Goal: Task Accomplishment & Management: Complete application form

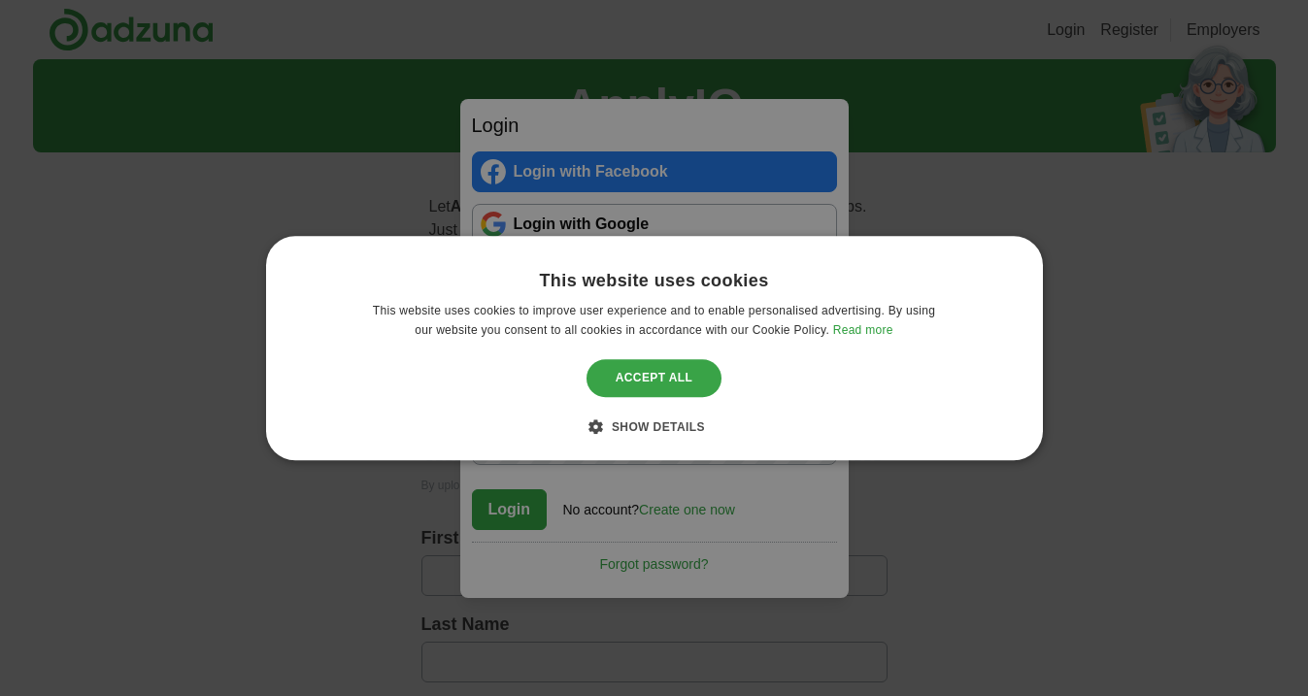
click at [636, 366] on div "Accept all" at bounding box center [655, 378] width 136 height 37
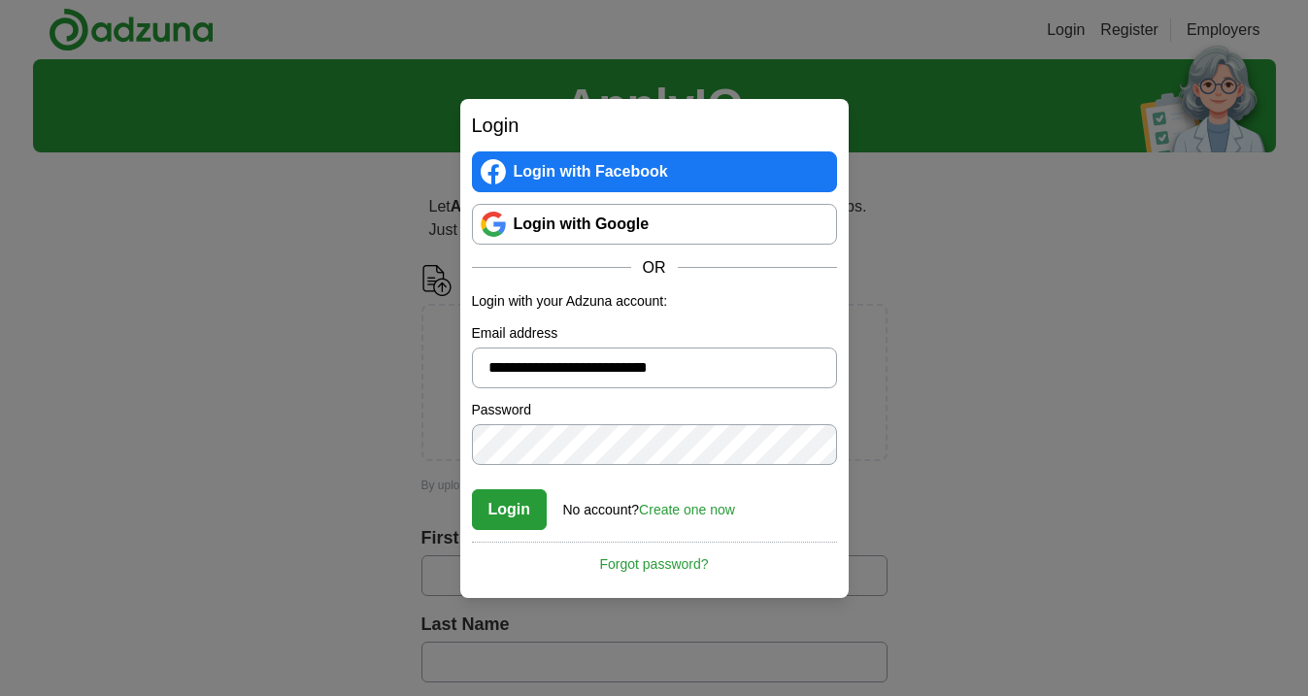
type input "**********"
click at [510, 521] on button "Login" at bounding box center [510, 510] width 76 height 41
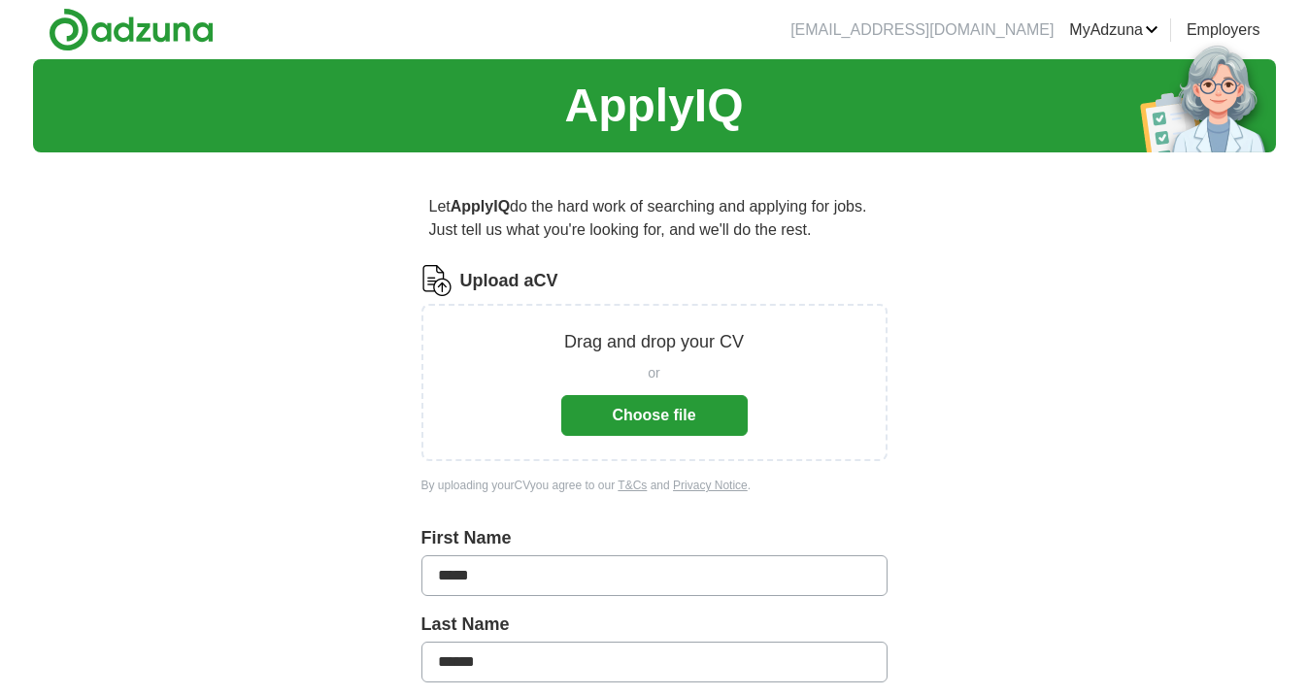
click at [685, 420] on button "Choose file" at bounding box center [654, 415] width 187 height 41
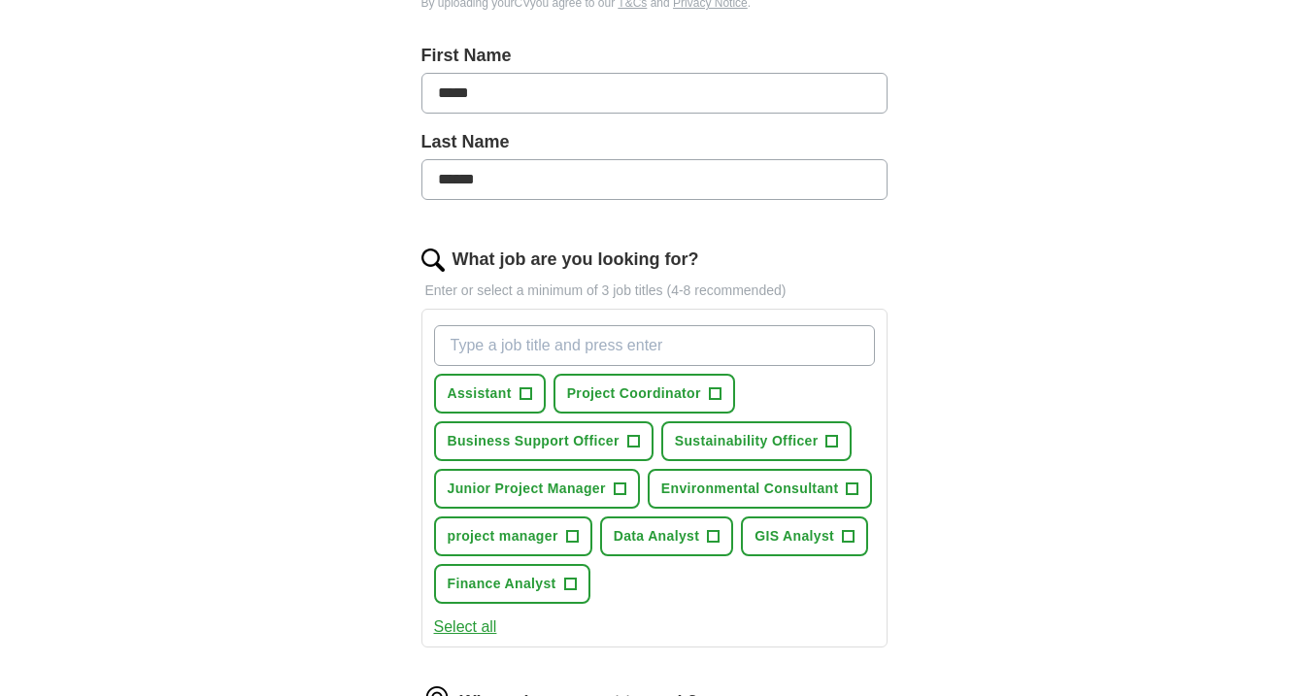
scroll to position [463, 0]
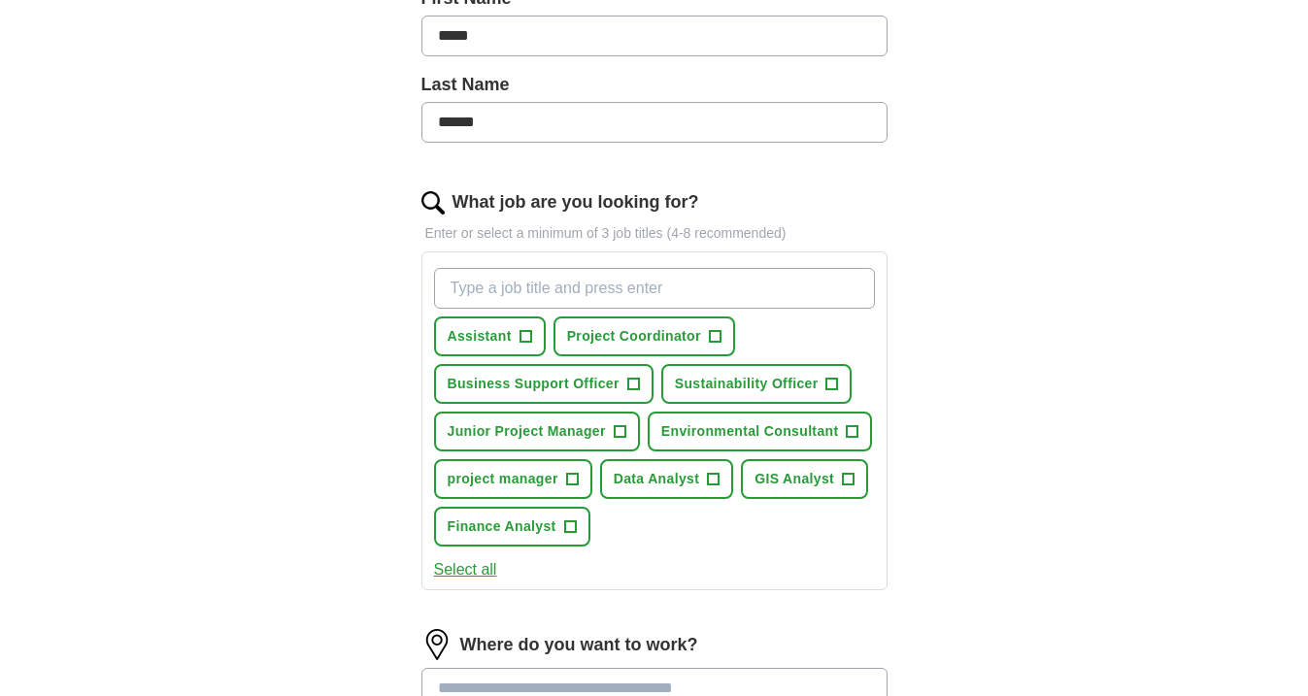
click at [631, 426] on button "Junior Project Manager +" at bounding box center [537, 432] width 206 height 40
click at [808, 383] on span "Sustainability Officer" at bounding box center [747, 384] width 144 height 20
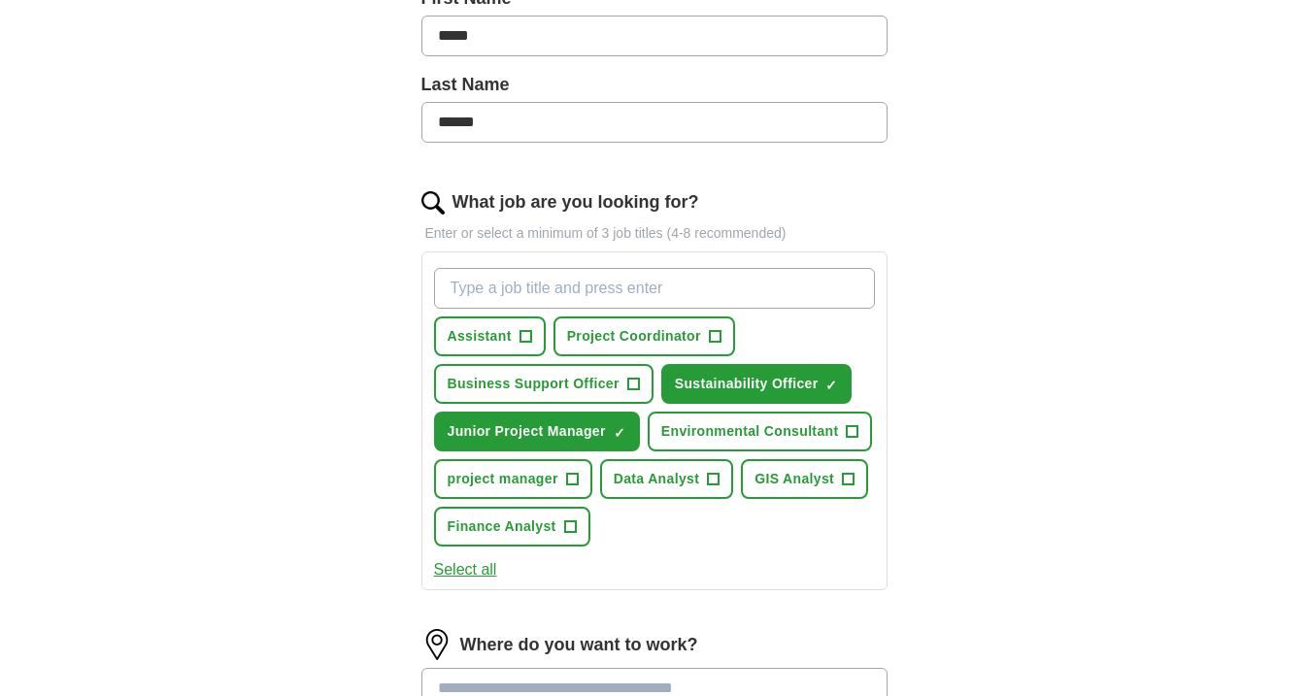
click at [847, 424] on span "+" at bounding box center [853, 432] width 12 height 16
click at [836, 478] on button "GIS Analyst +" at bounding box center [804, 479] width 127 height 40
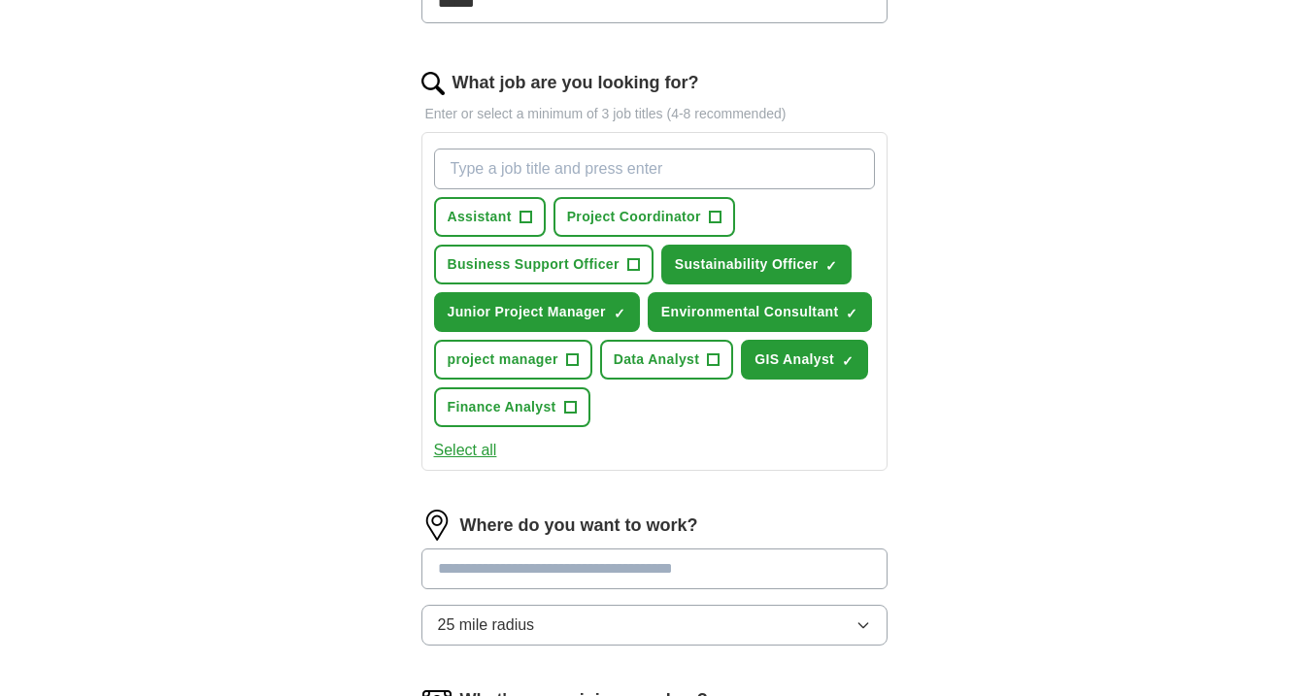
scroll to position [588, 0]
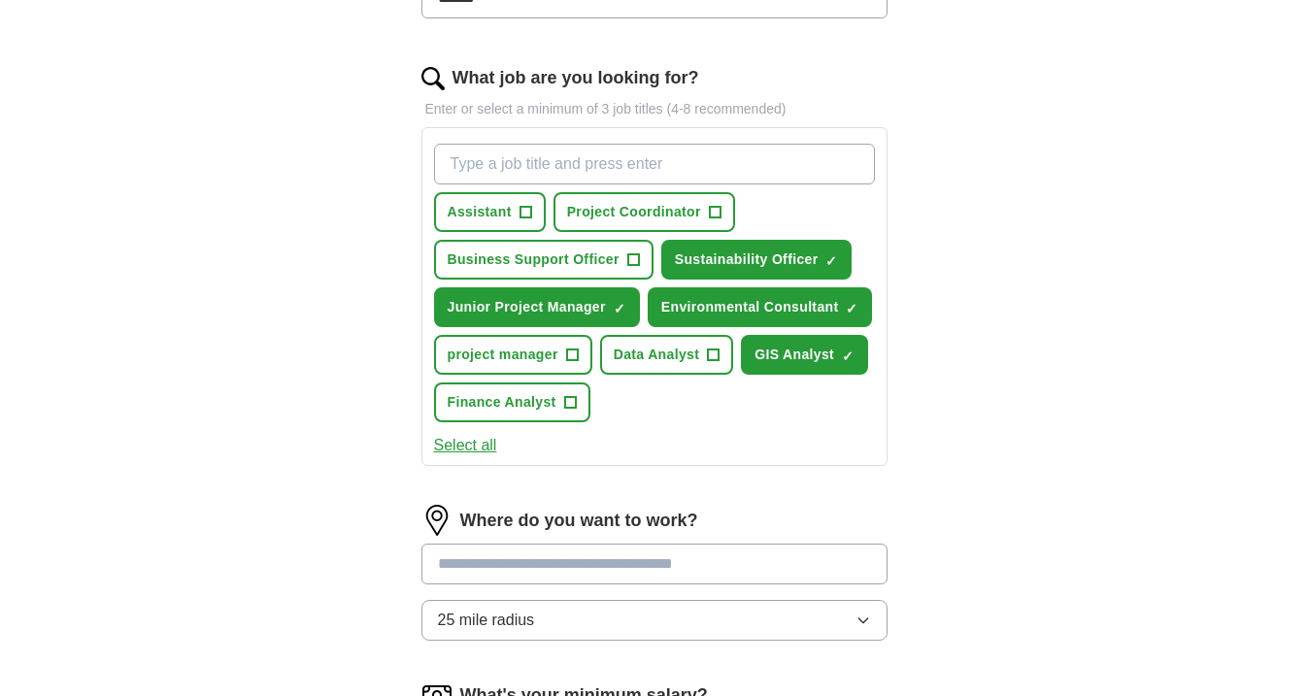
click at [714, 557] on input at bounding box center [655, 564] width 466 height 41
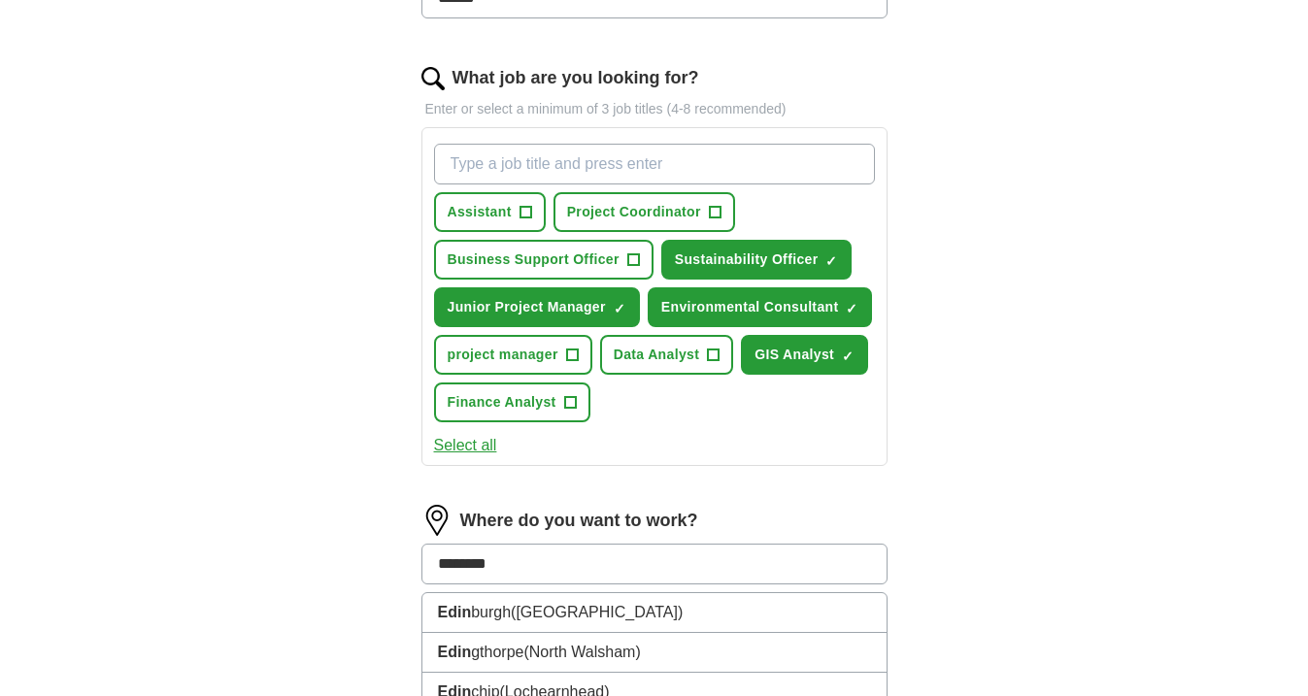
type input "*********"
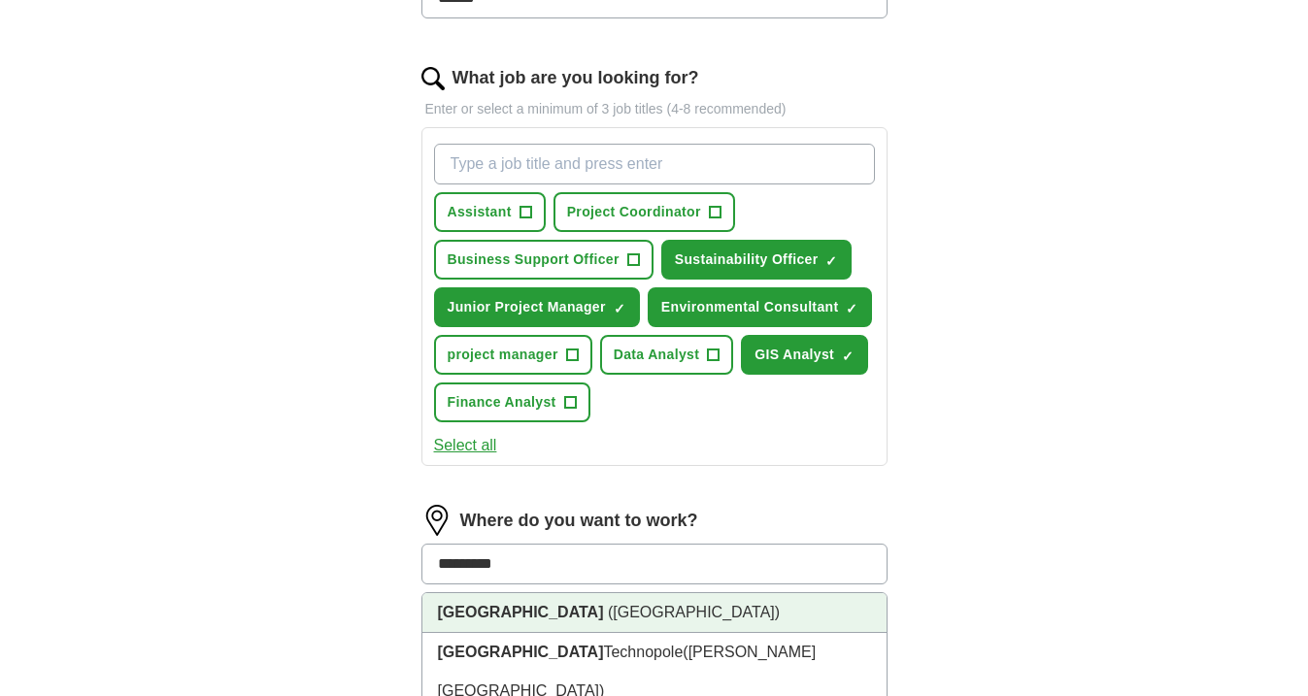
click at [693, 619] on li "[GEOGRAPHIC_DATA] ([GEOGRAPHIC_DATA])" at bounding box center [655, 614] width 464 height 40
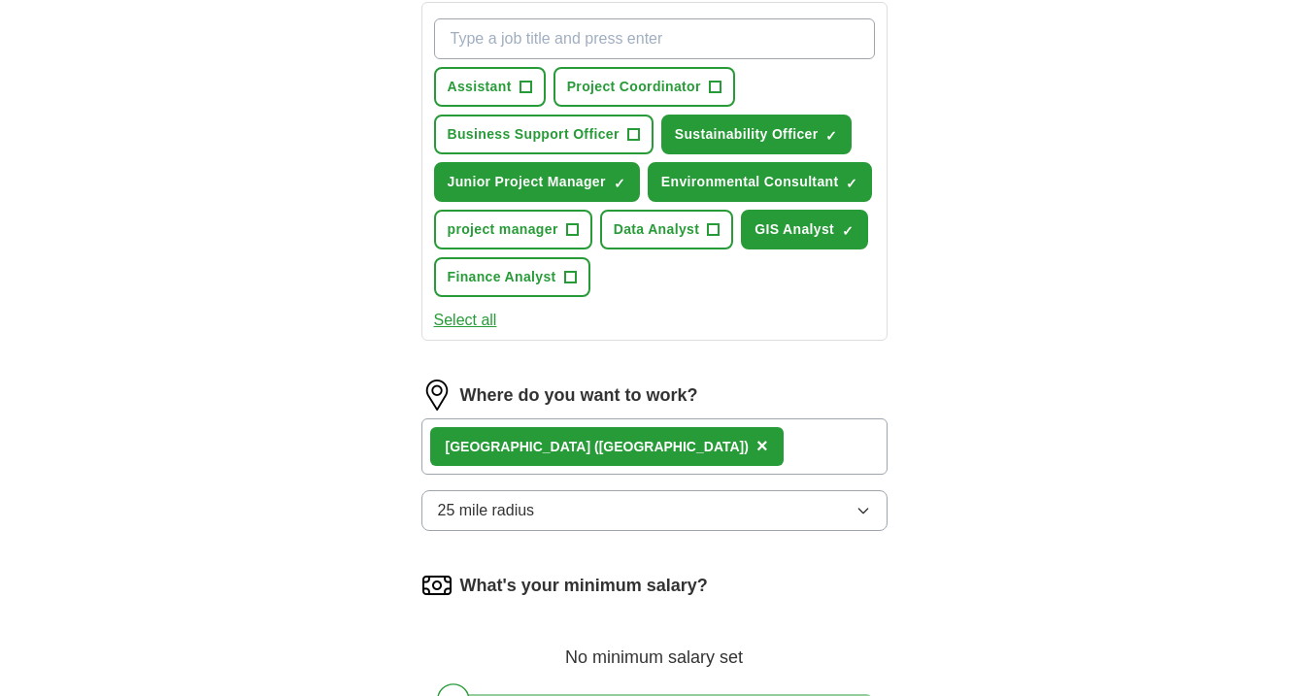
scroll to position [722, 0]
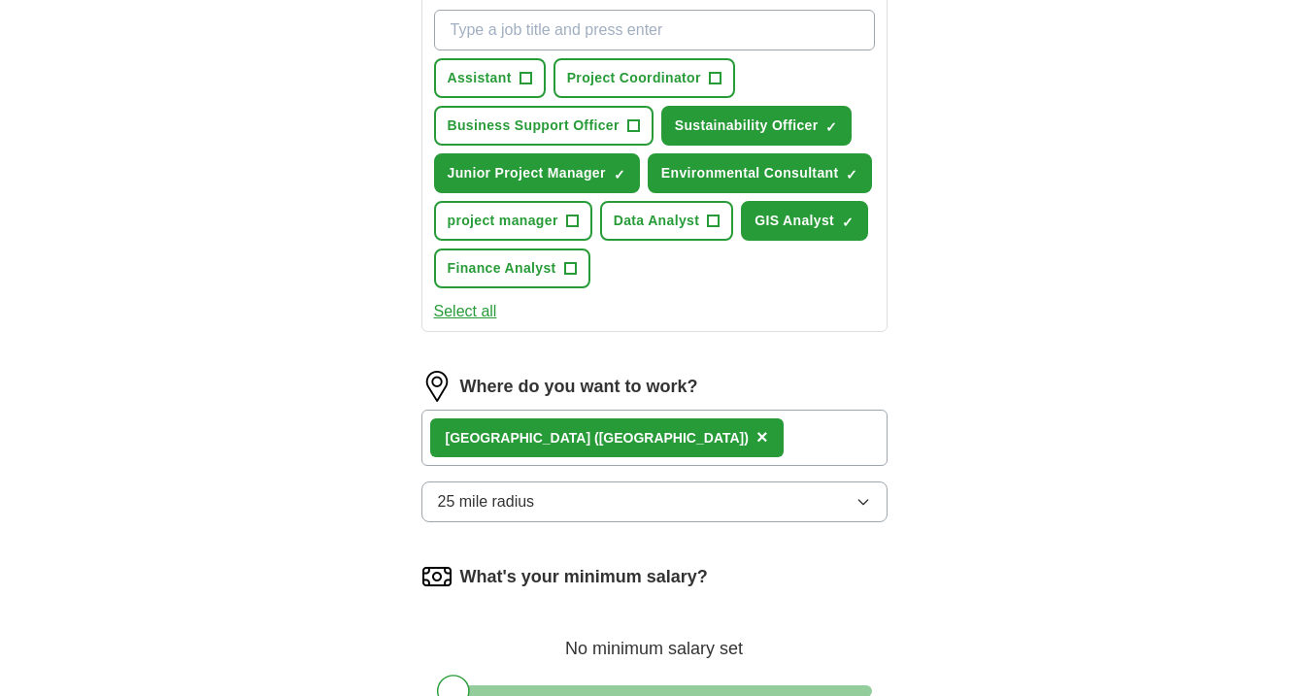
click at [845, 505] on button "25 mile radius" at bounding box center [655, 502] width 466 height 41
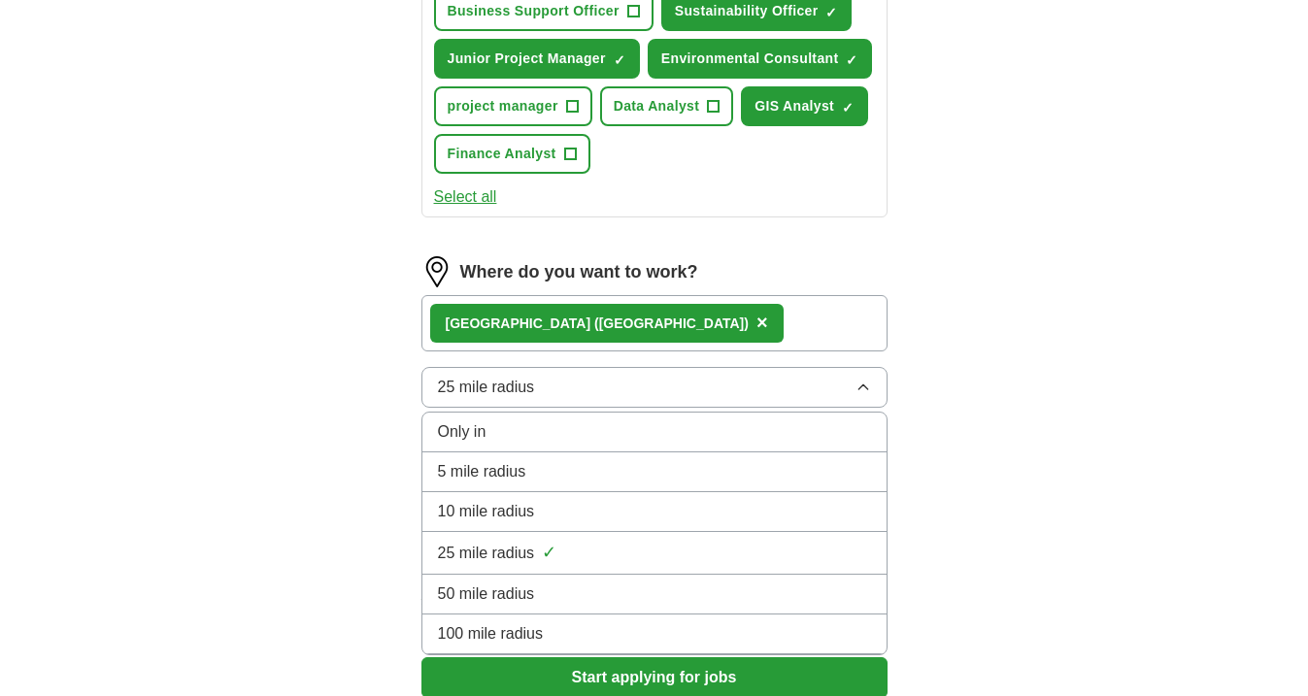
scroll to position [840, 0]
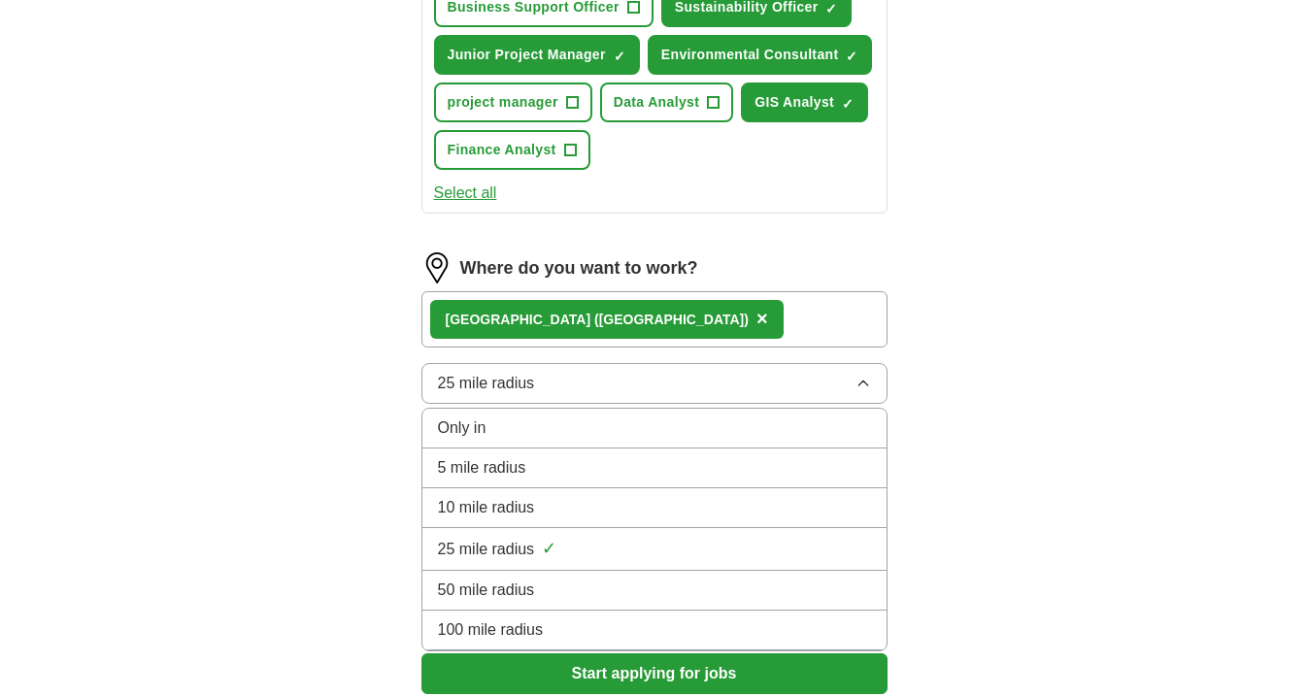
click at [594, 600] on div "50 mile radius" at bounding box center [654, 590] width 433 height 23
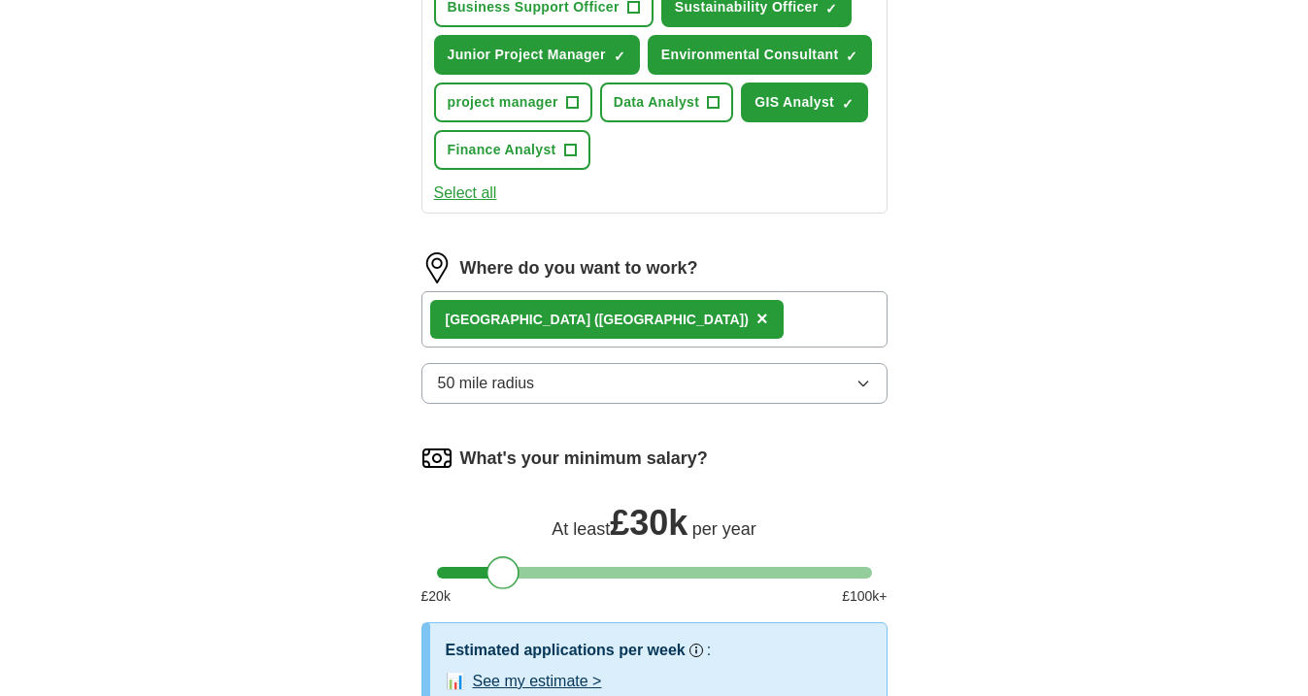
drag, startPoint x: 456, startPoint y: 571, endPoint x: 508, endPoint y: 578, distance: 52.9
click at [508, 578] on div at bounding box center [503, 573] width 33 height 33
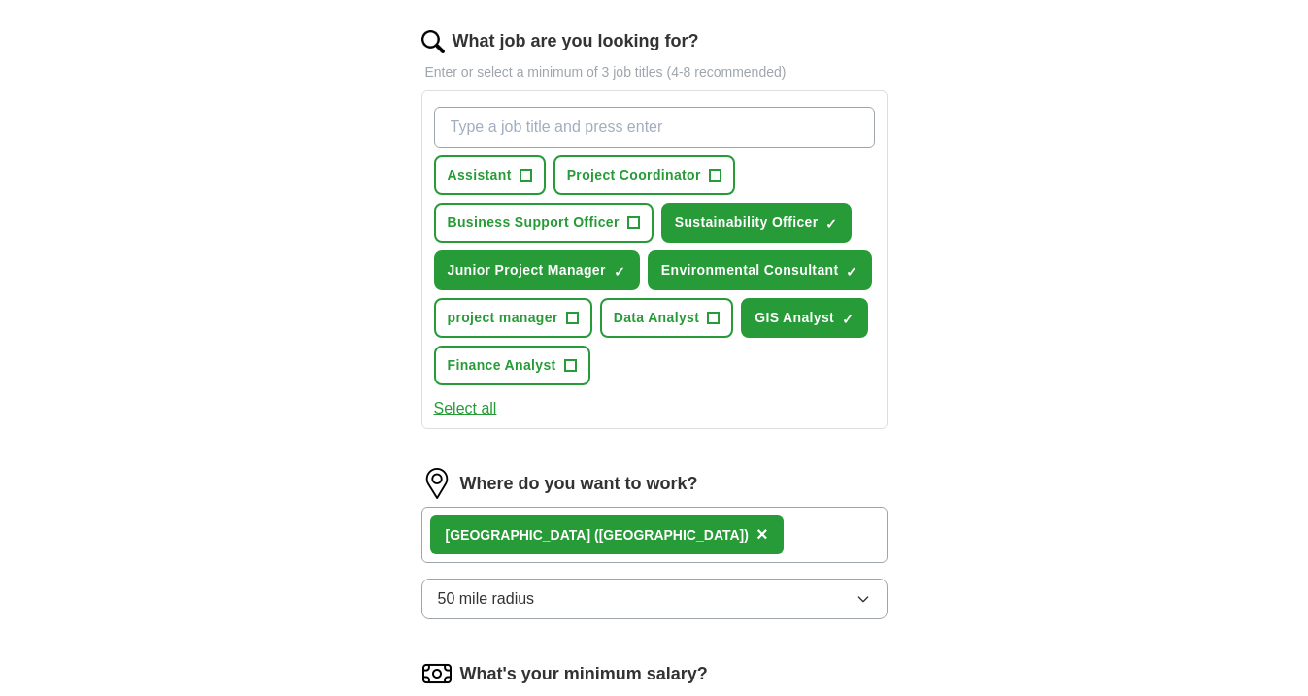
scroll to position [500, 0]
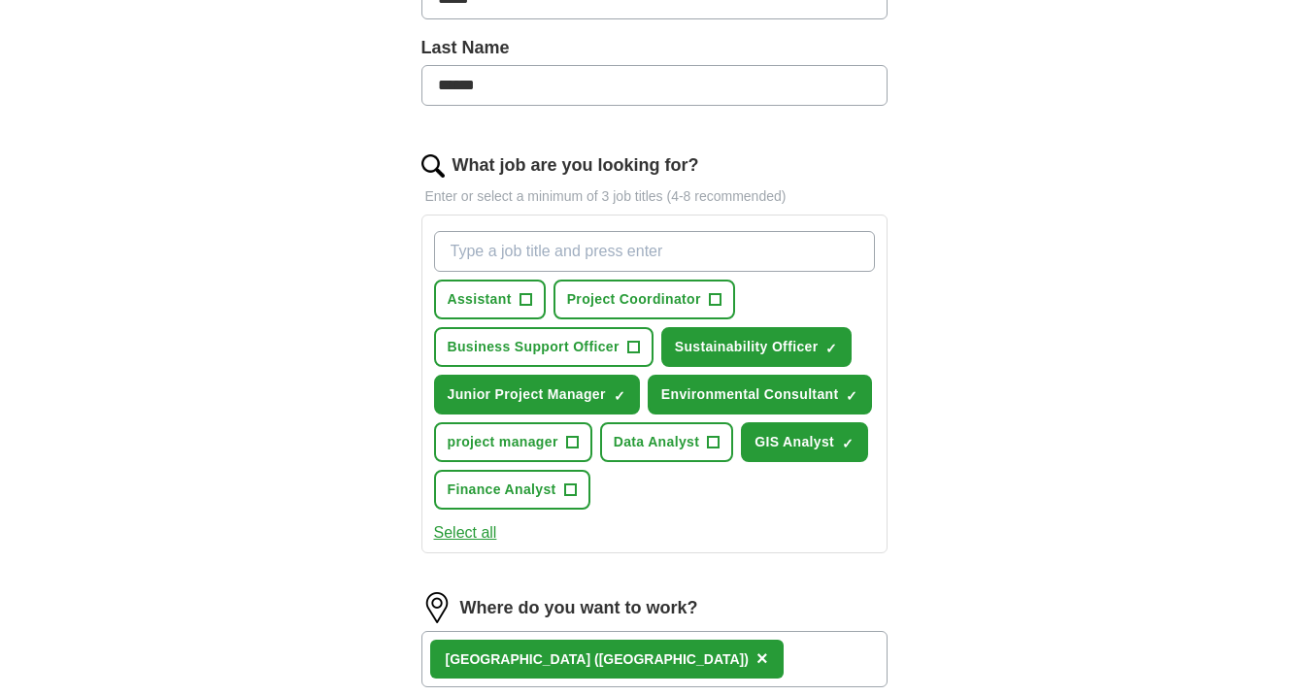
click at [636, 437] on span "Data Analyst" at bounding box center [657, 442] width 86 height 20
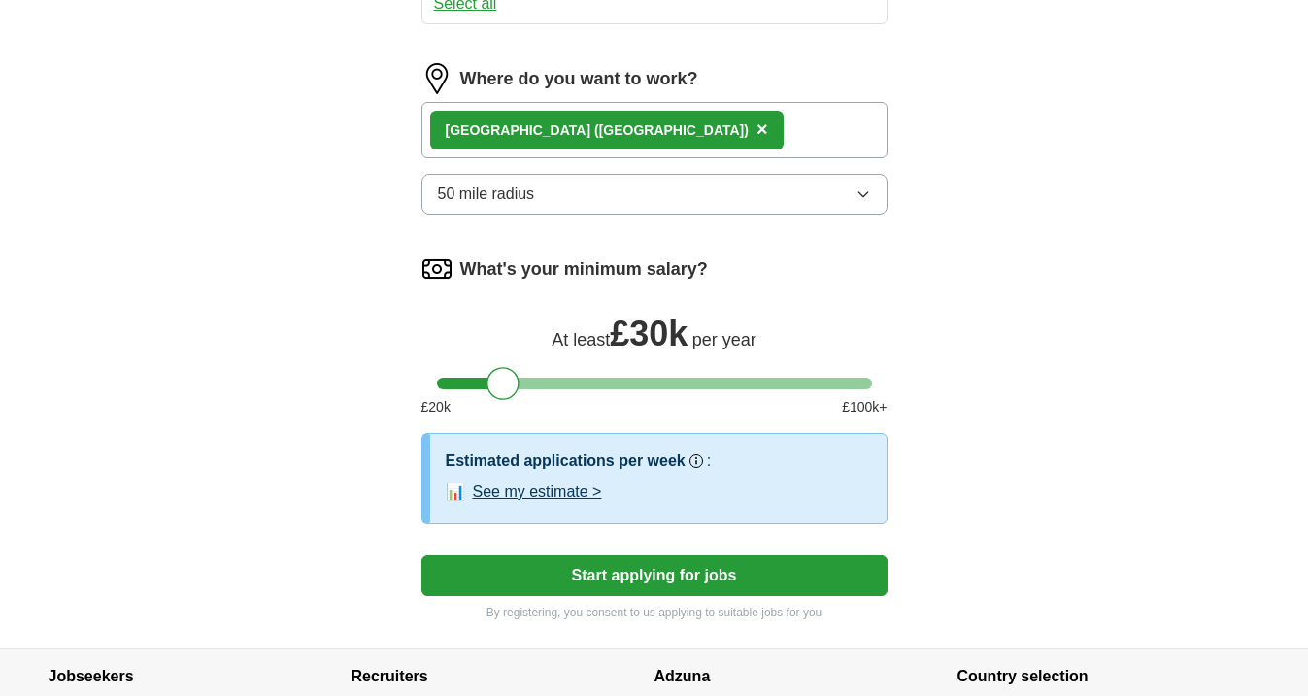
scroll to position [1033, 0]
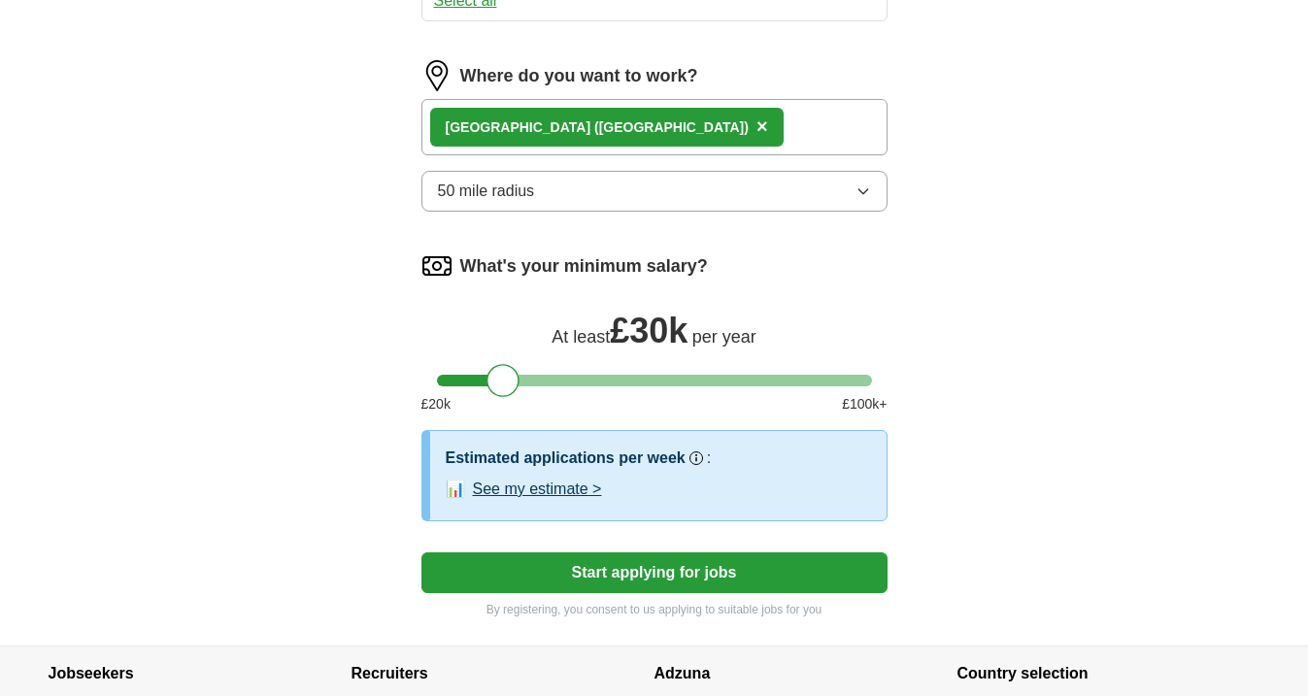
click at [764, 569] on button "Start applying for jobs" at bounding box center [655, 573] width 466 height 41
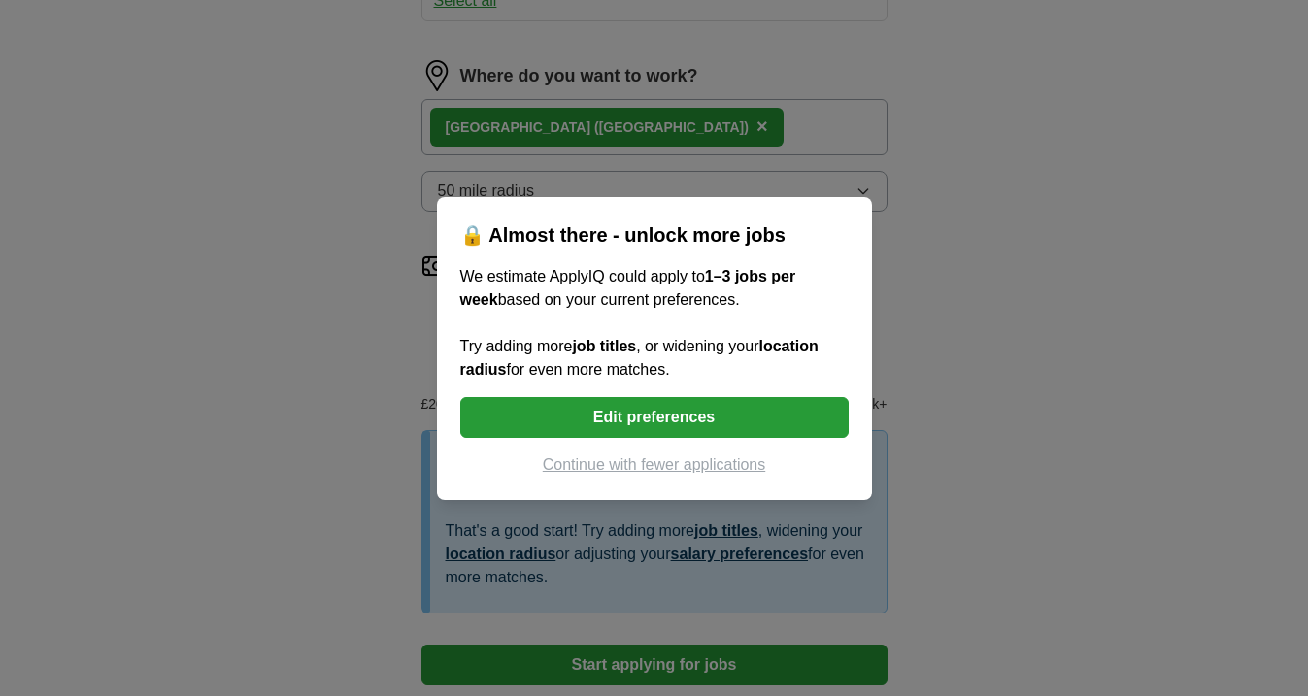
click at [620, 466] on button "Continue with fewer applications" at bounding box center [654, 465] width 389 height 23
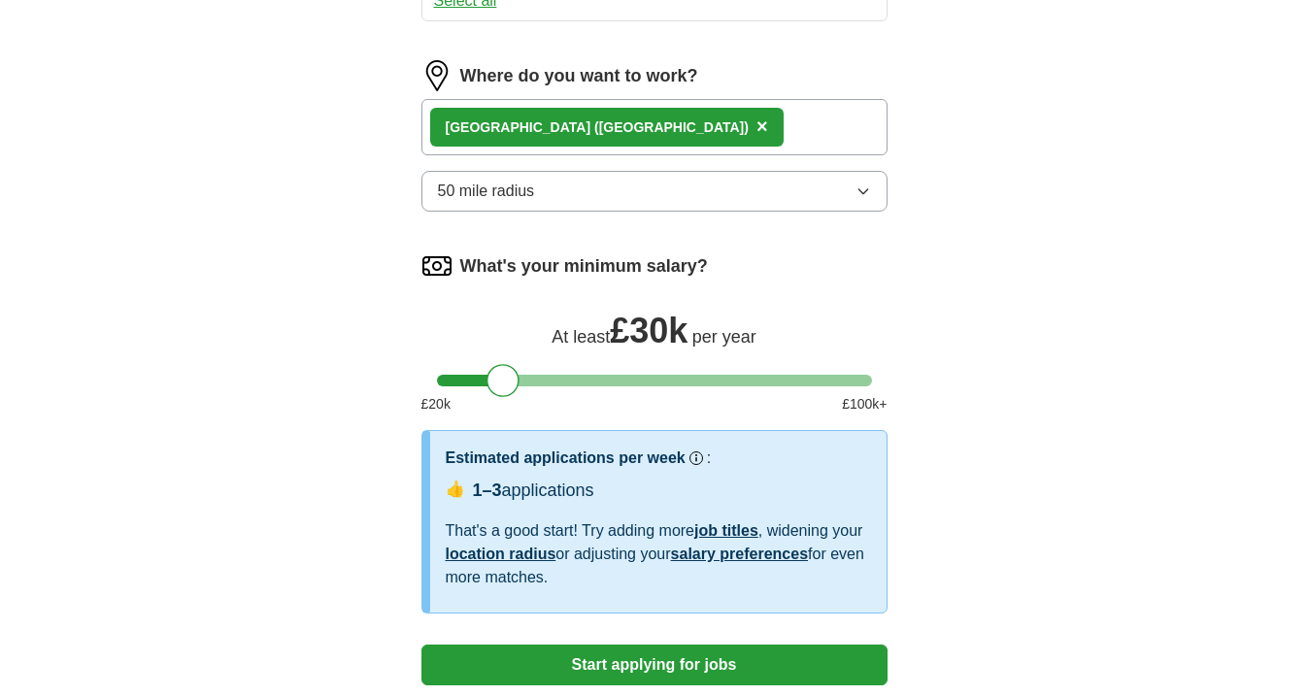
scroll to position [137, 0]
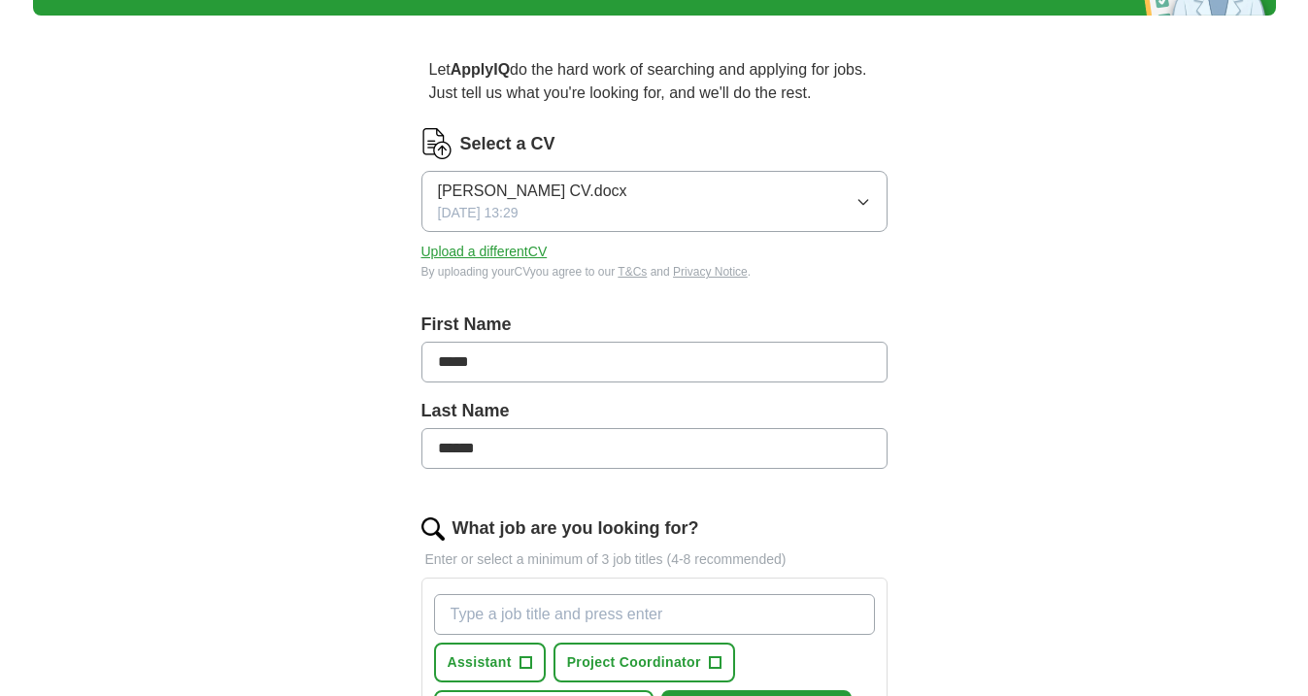
select select "**"
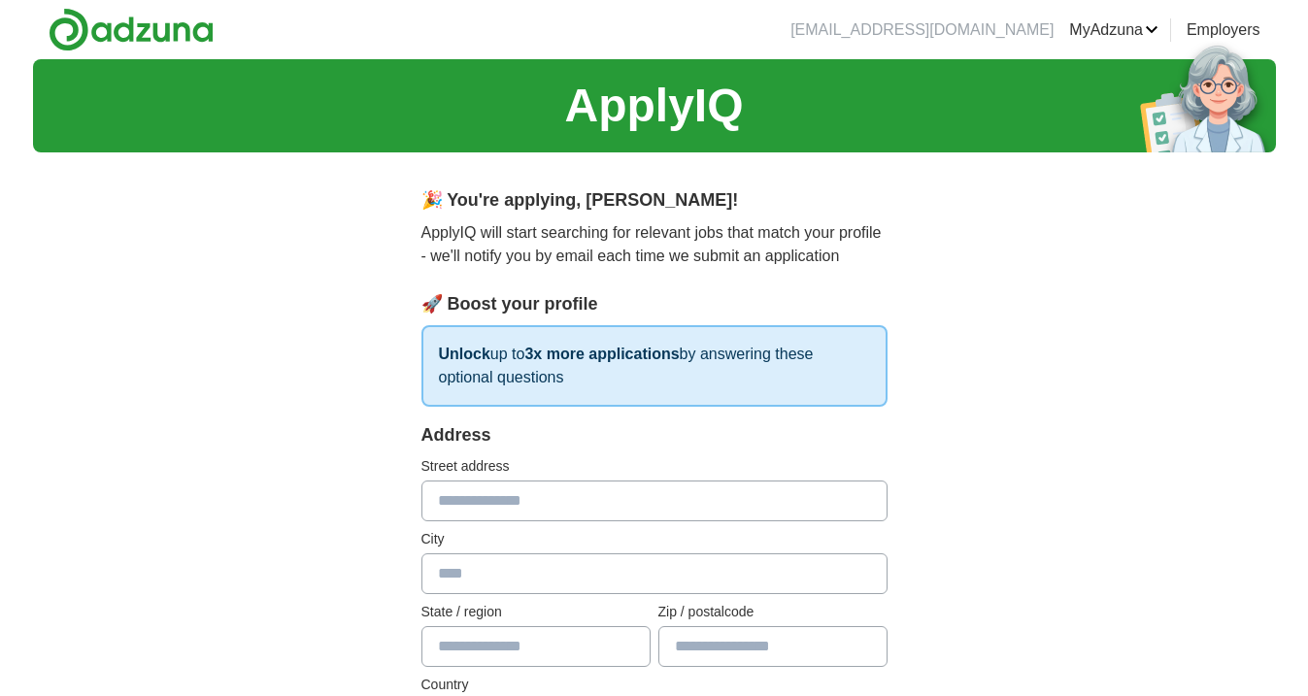
scroll to position [0, 0]
